Goal: Transaction & Acquisition: Purchase product/service

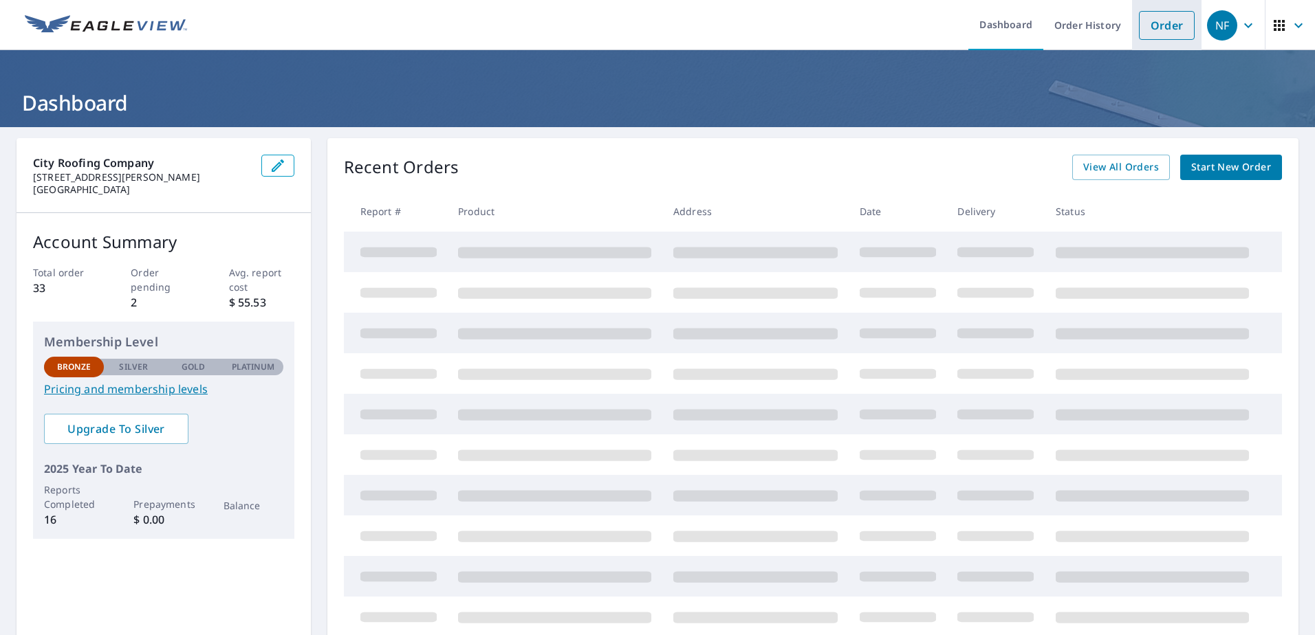
click at [1156, 27] on link "Order" at bounding box center [1167, 25] width 56 height 29
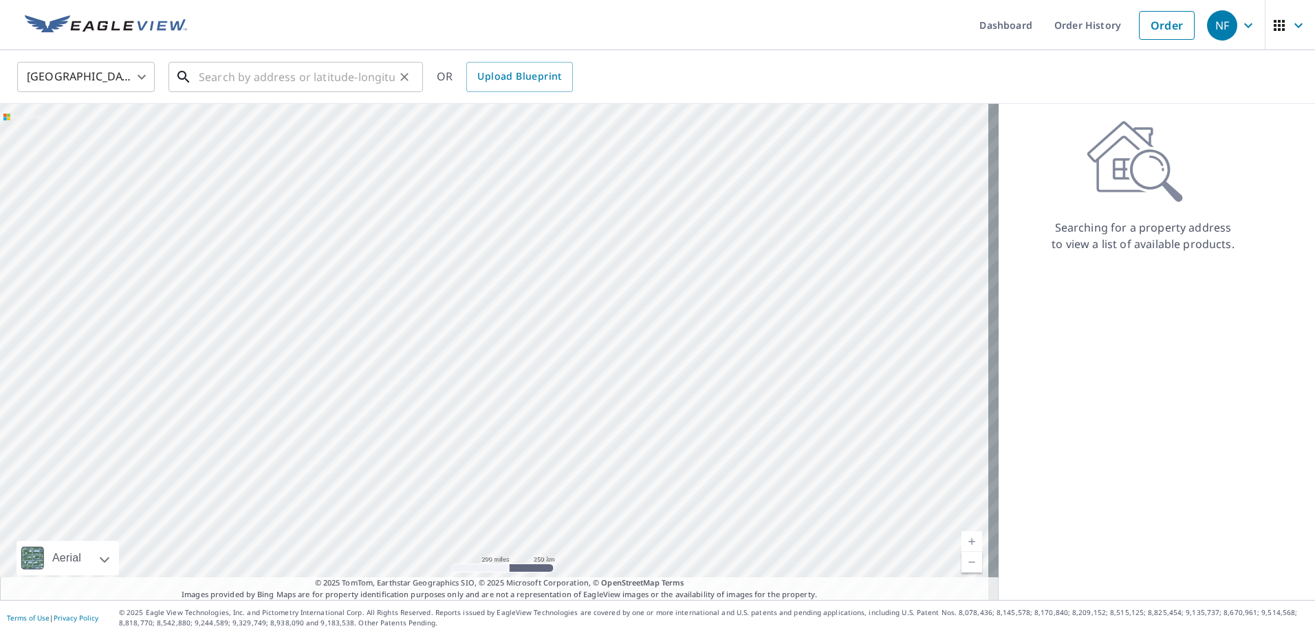
click at [245, 80] on input "text" at bounding box center [297, 77] width 196 height 39
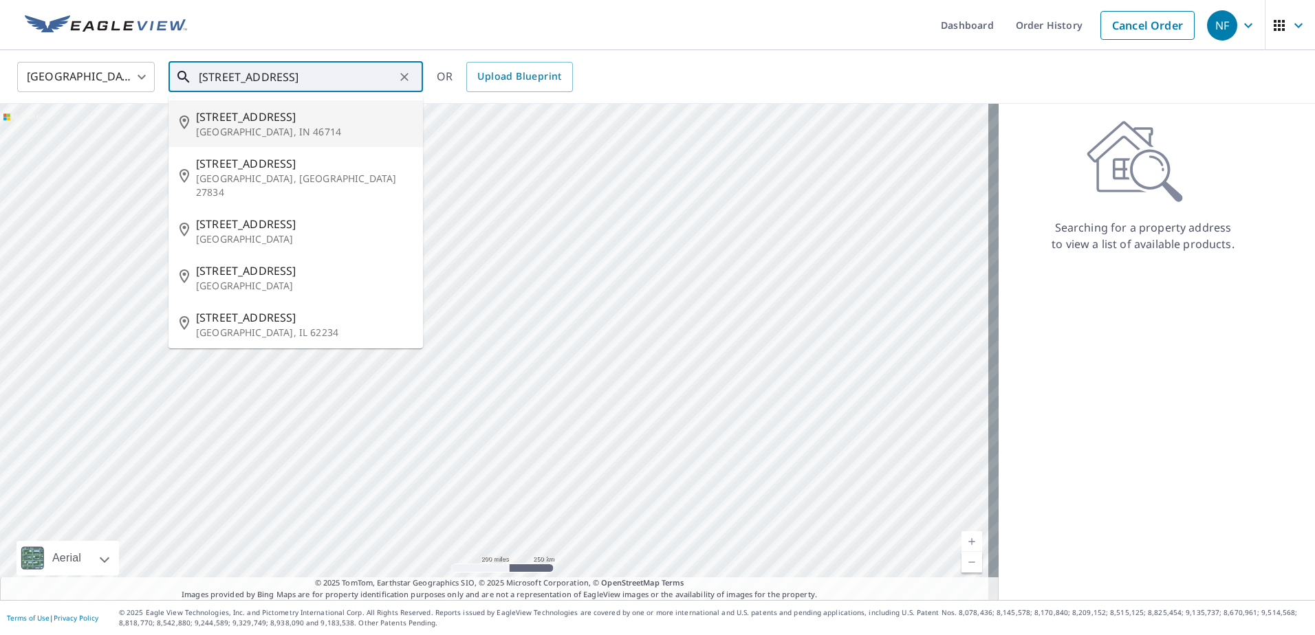
click at [255, 80] on input "[STREET_ADDRESS]" at bounding box center [297, 77] width 196 height 39
click at [317, 79] on input "[STREET_ADDRESS]" at bounding box center [297, 77] width 196 height 39
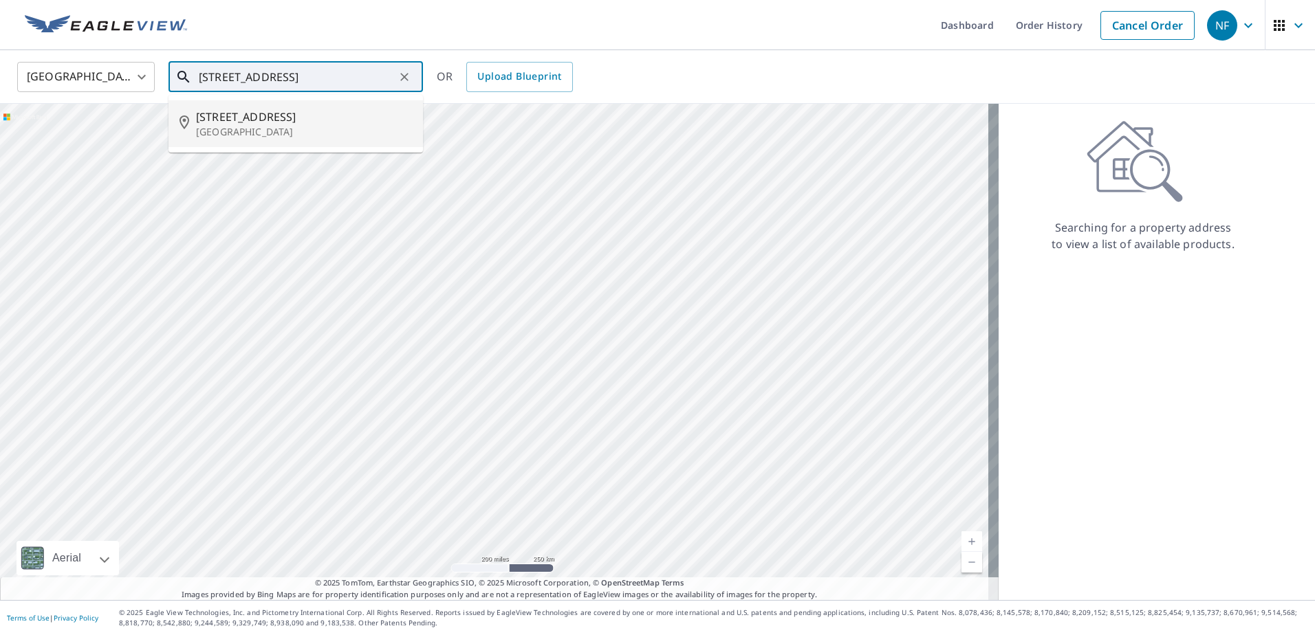
click at [281, 119] on span "[STREET_ADDRESS]" at bounding box center [304, 117] width 216 height 17
type input "[STREET_ADDRESS]"
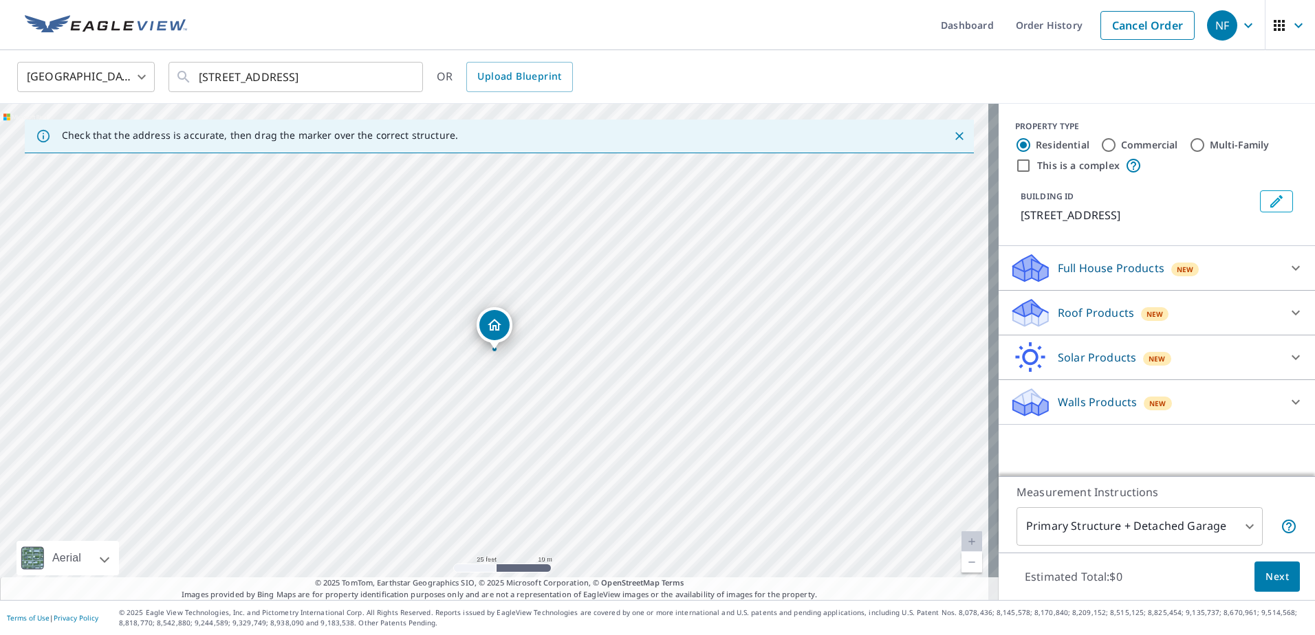
click at [593, 386] on div "[STREET_ADDRESS]" at bounding box center [499, 352] width 998 height 496
click at [1108, 314] on p "Roof Products" at bounding box center [1096, 313] width 76 height 17
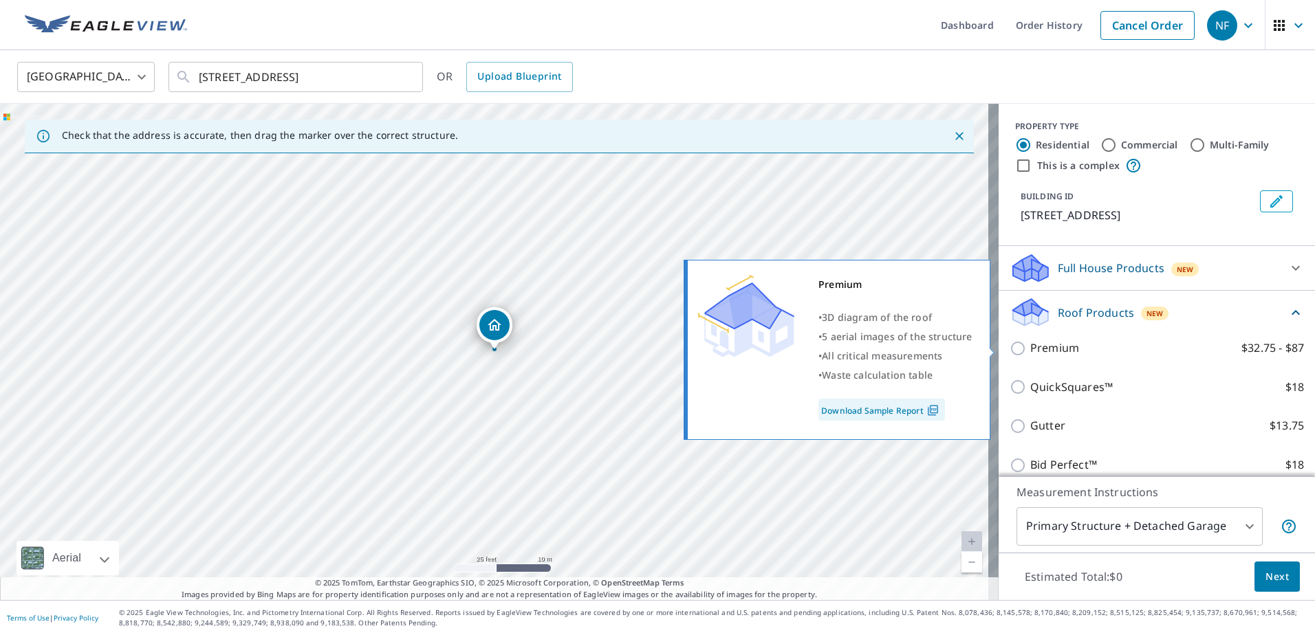
click at [1011, 349] on input "Premium $32.75 - $87" at bounding box center [1019, 348] width 21 height 17
checkbox input "true"
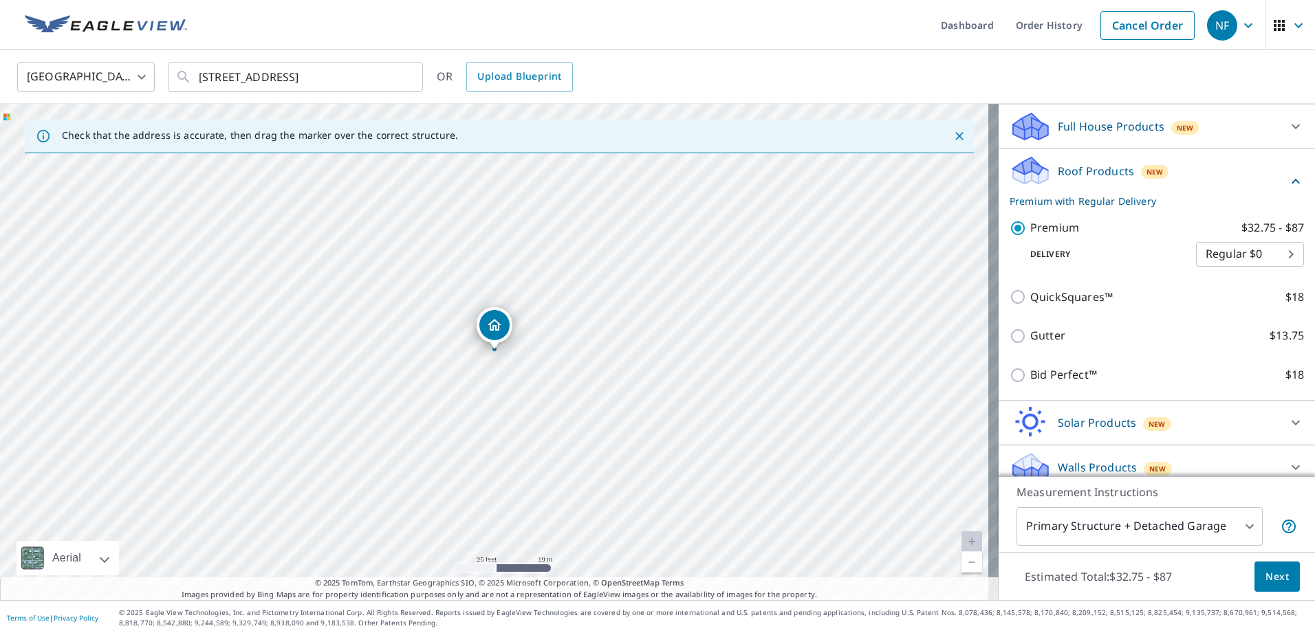
scroll to position [155, 0]
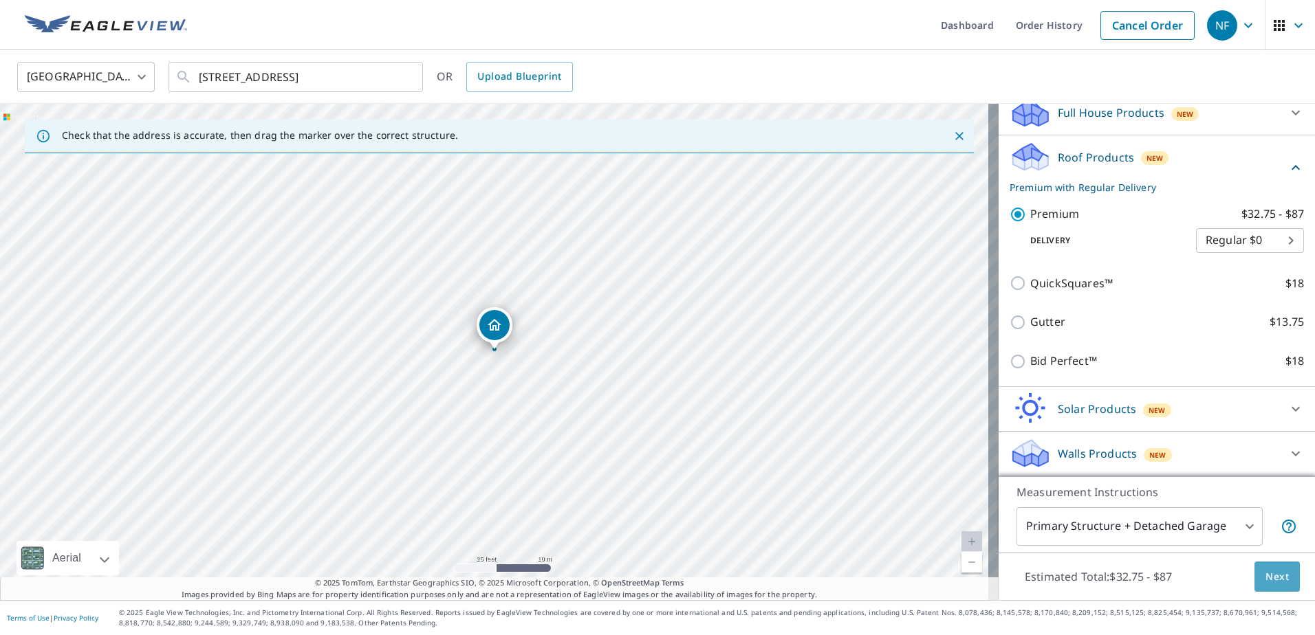
click at [1271, 586] on button "Next" at bounding box center [1276, 577] width 45 height 31
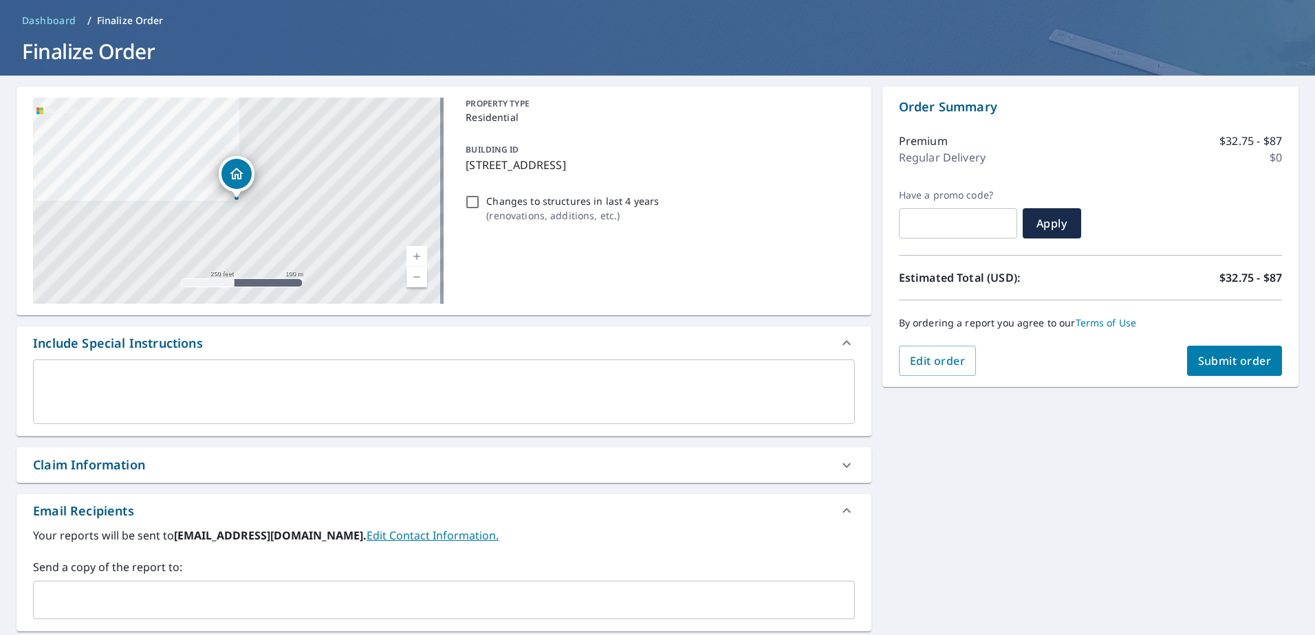
scroll to position [138, 0]
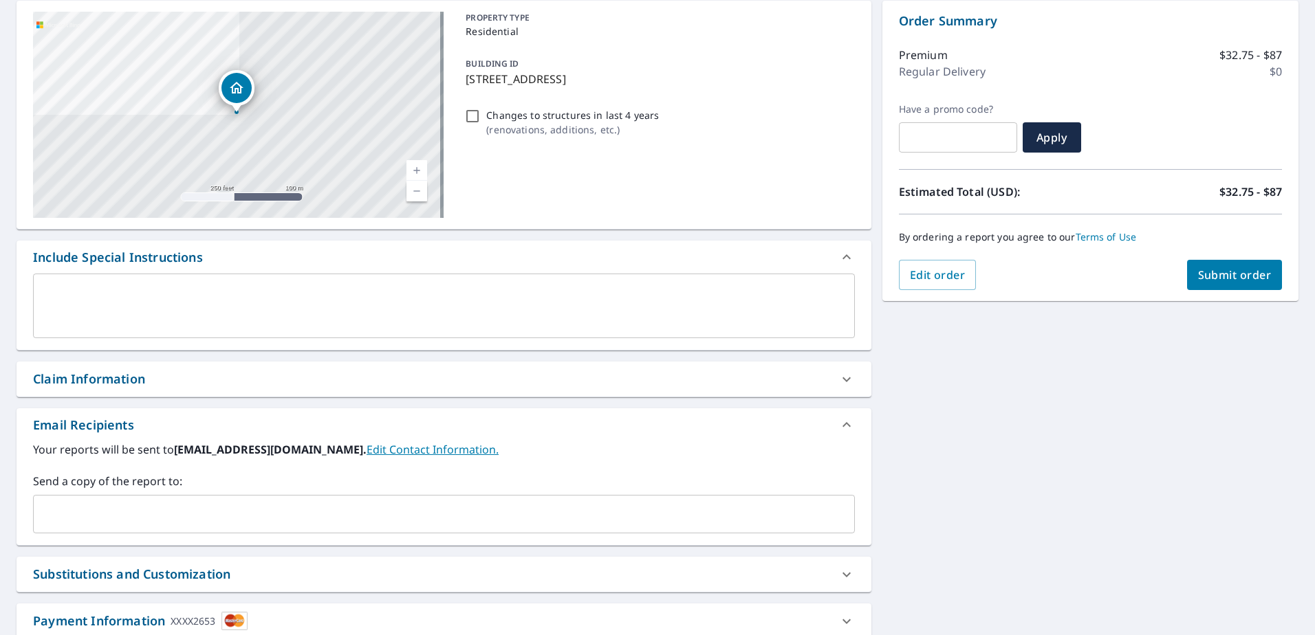
click at [196, 507] on input "text" at bounding box center [433, 514] width 789 height 26
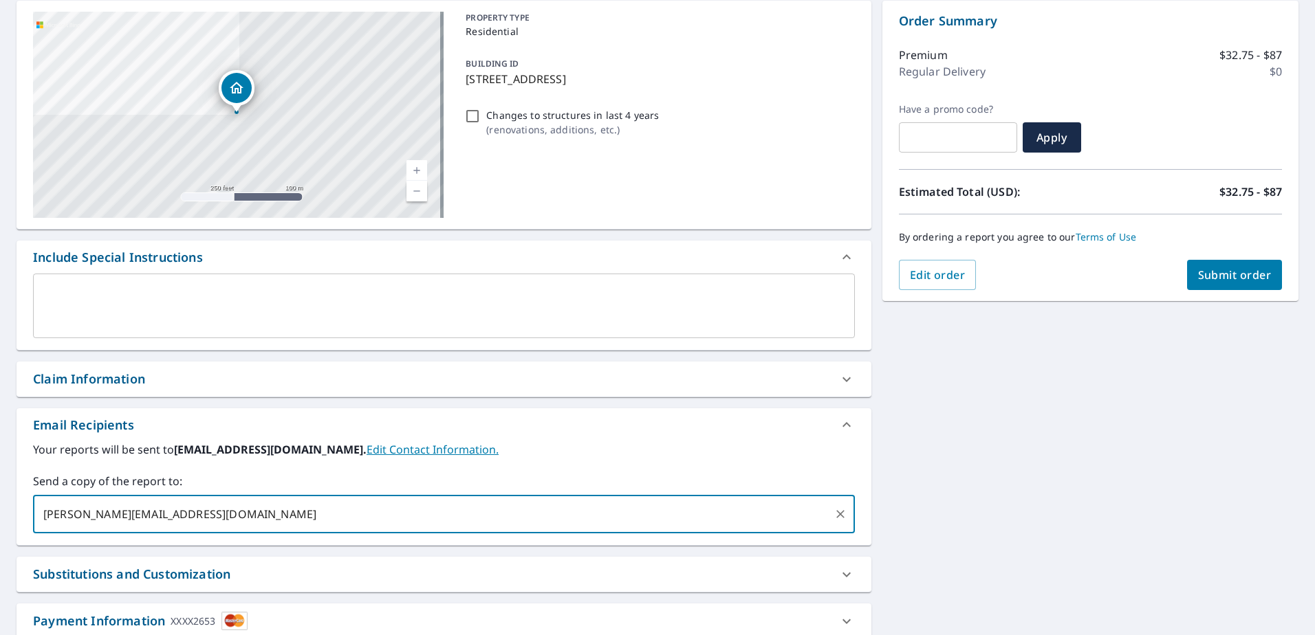
type input "[PERSON_NAME][EMAIL_ADDRESS][DOMAIN_NAME]"
click at [1236, 276] on span "Submit order" at bounding box center [1235, 274] width 74 height 15
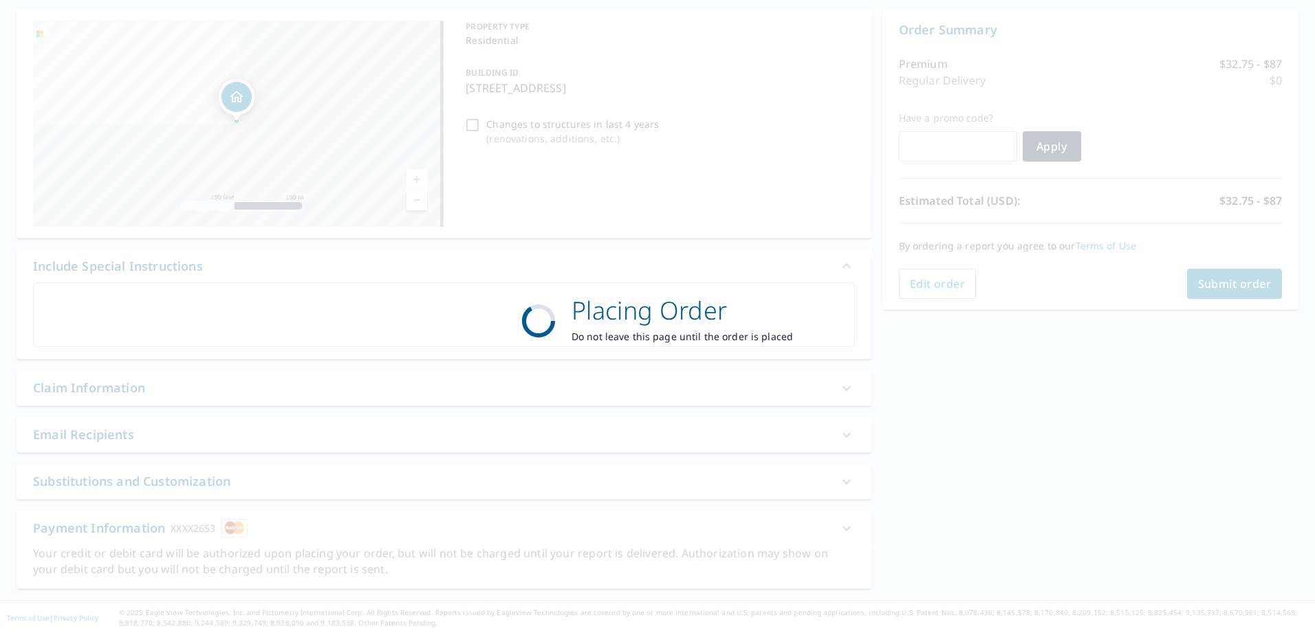
scroll to position [129, 0]
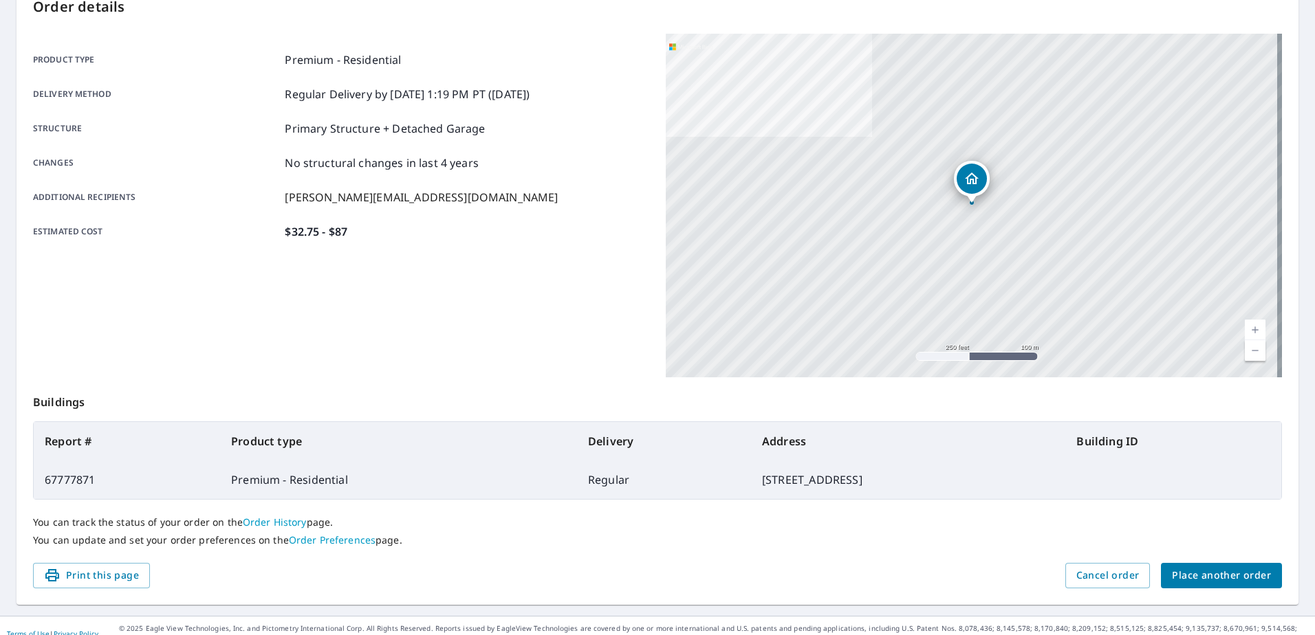
scroll to position [174, 0]
